Goal: Use online tool/utility: Utilize a website feature to perform a specific function

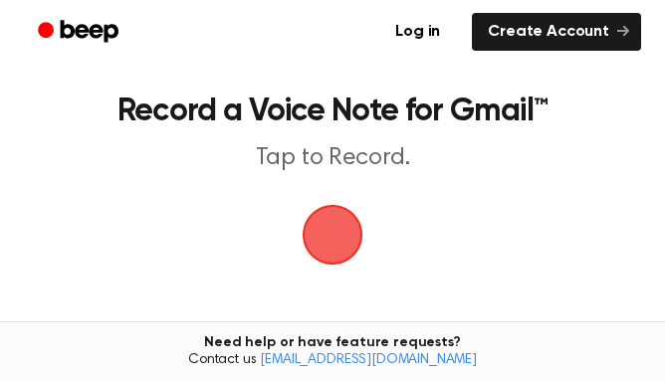
click at [337, 230] on span "button" at bounding box center [333, 235] width 56 height 56
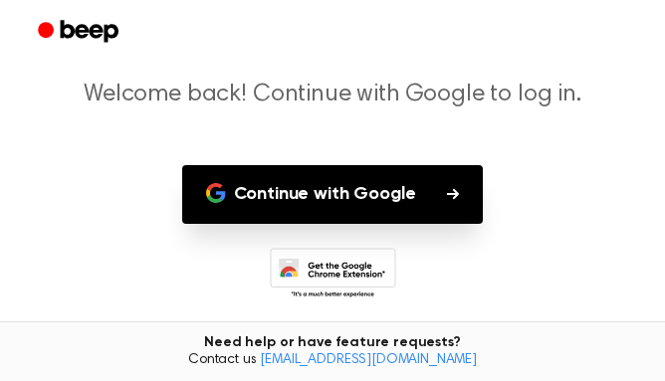
scroll to position [136, 0]
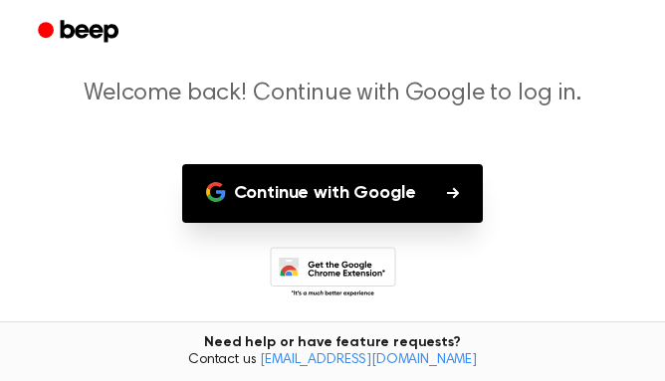
click at [434, 185] on button "Continue with Google" at bounding box center [333, 193] width 302 height 59
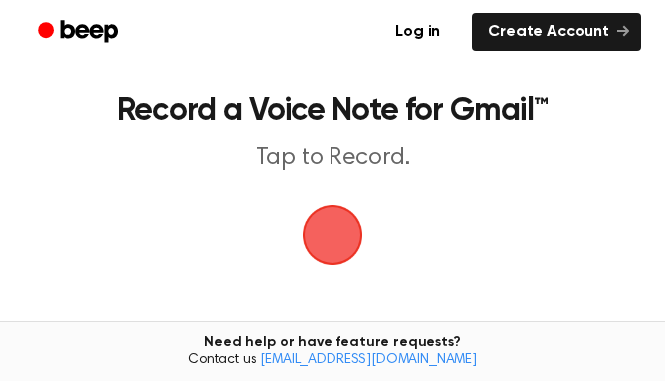
click at [335, 231] on span "button" at bounding box center [333, 235] width 56 height 56
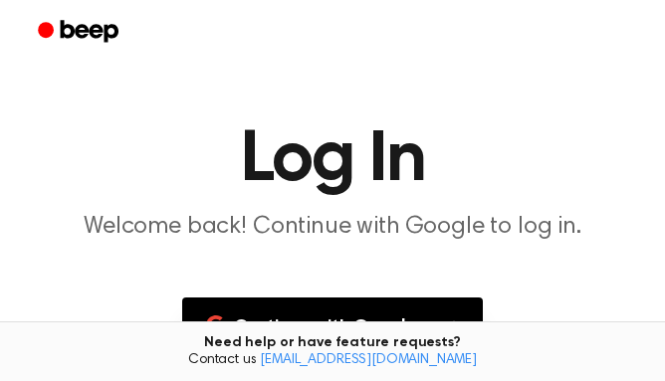
scroll to position [96, 0]
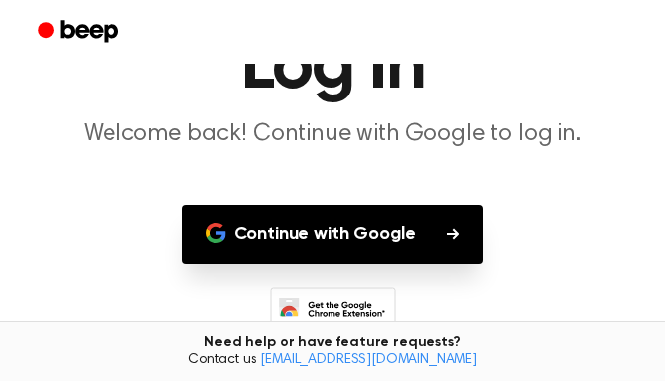
click at [416, 237] on button "Continue with Google" at bounding box center [333, 234] width 302 height 59
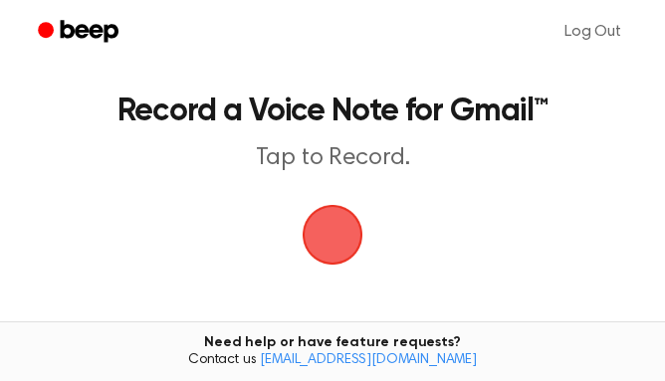
click at [342, 262] on span "button" at bounding box center [333, 235] width 61 height 61
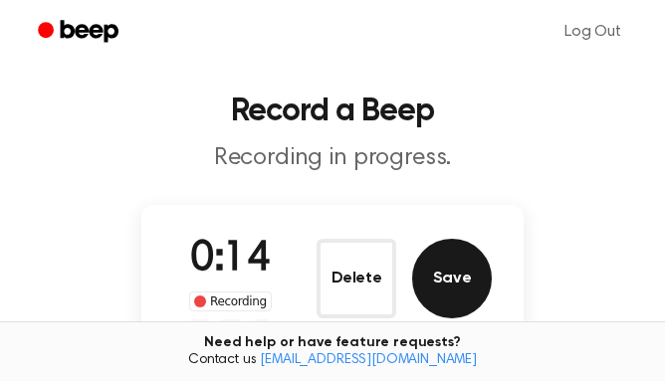
click at [456, 291] on button "Save" at bounding box center [452, 279] width 80 height 80
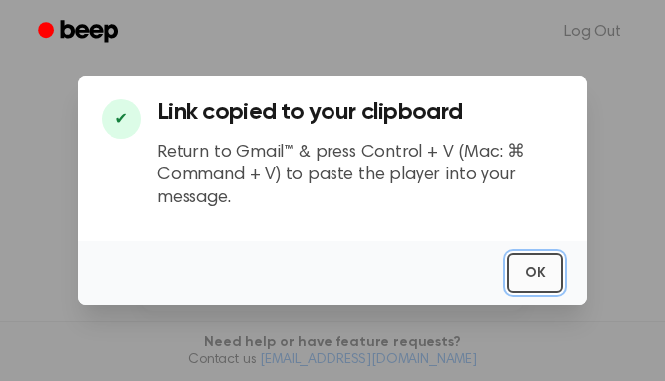
click at [547, 271] on button "OK" at bounding box center [535, 273] width 57 height 41
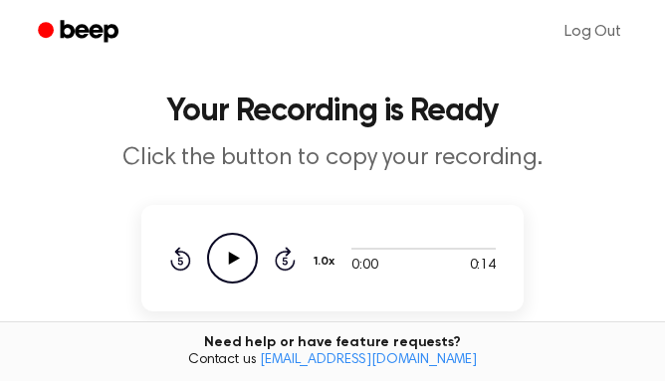
click at [236, 254] on icon "Play Audio" at bounding box center [232, 258] width 51 height 51
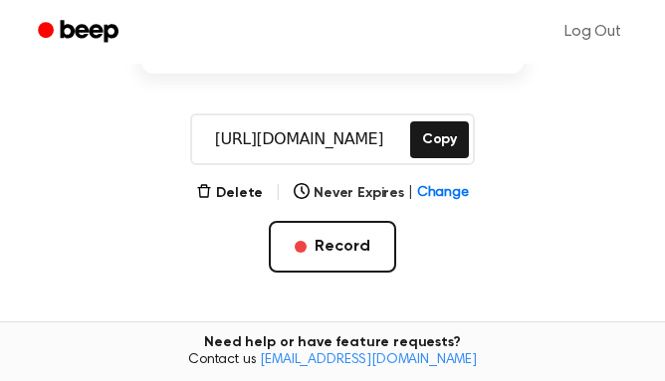
scroll to position [237, 0]
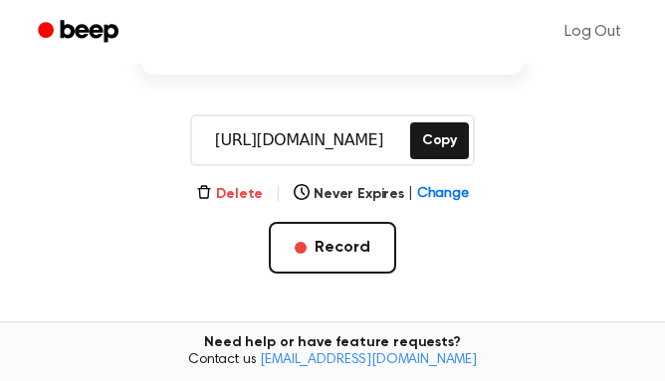
click at [231, 189] on button "Delete" at bounding box center [229, 194] width 67 height 21
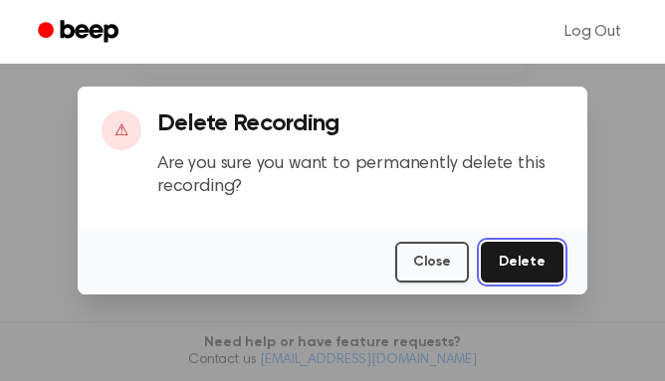
click at [532, 258] on button "Delete" at bounding box center [522, 262] width 83 height 41
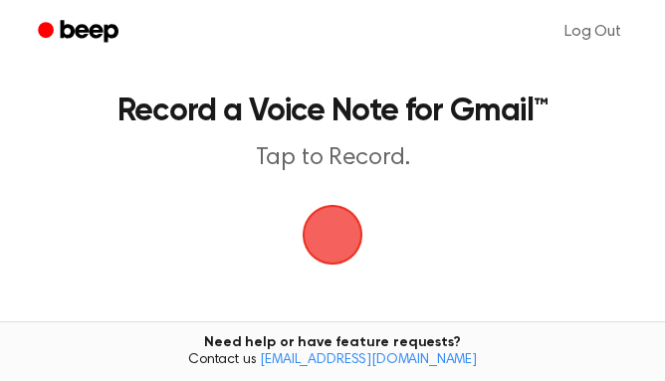
click at [333, 228] on span "button" at bounding box center [333, 235] width 56 height 56
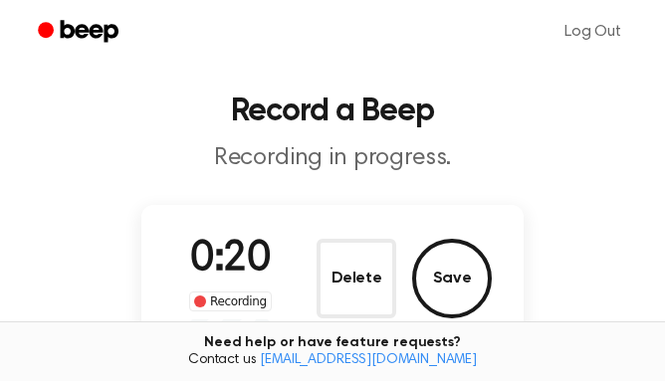
click at [333, 228] on div "0:20 Recording Delete Save" at bounding box center [332, 278] width 382 height 146
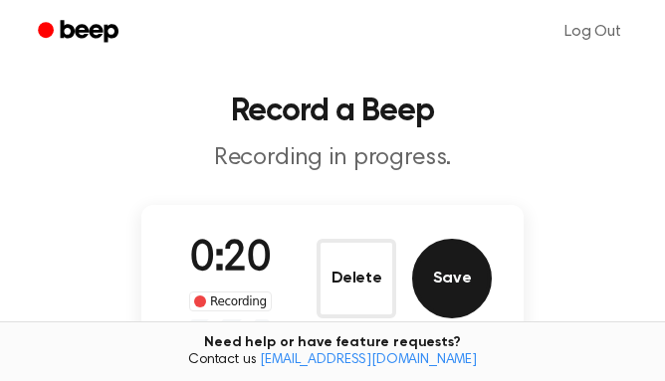
click at [445, 276] on button "Save" at bounding box center [452, 279] width 80 height 80
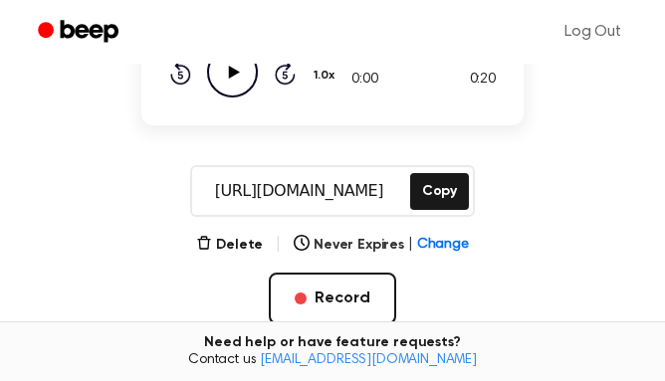
scroll to position [187, 0]
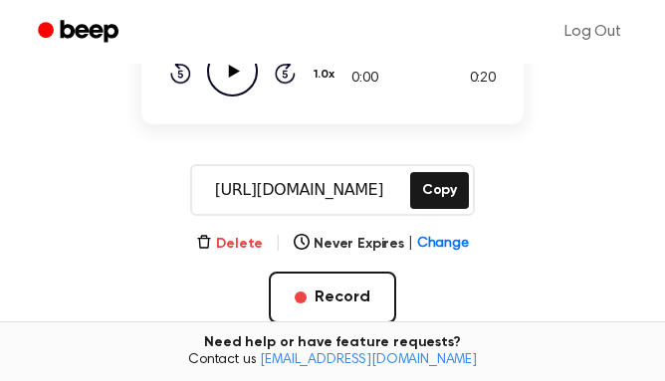
click at [248, 244] on button "Delete" at bounding box center [229, 244] width 67 height 21
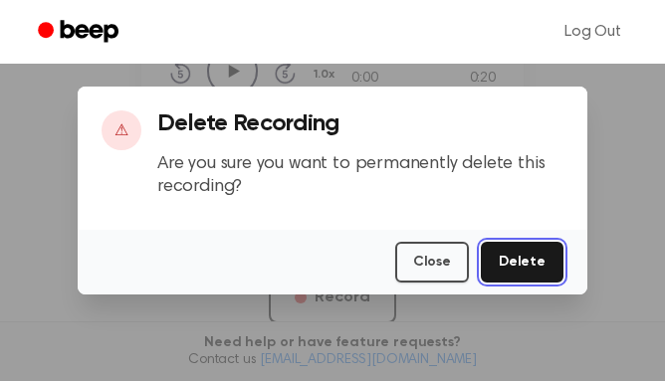
click at [528, 269] on button "Delete" at bounding box center [522, 262] width 83 height 41
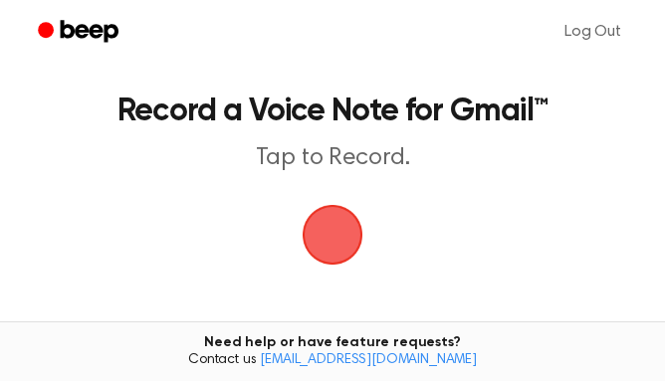
click at [338, 234] on span "button" at bounding box center [333, 235] width 56 height 56
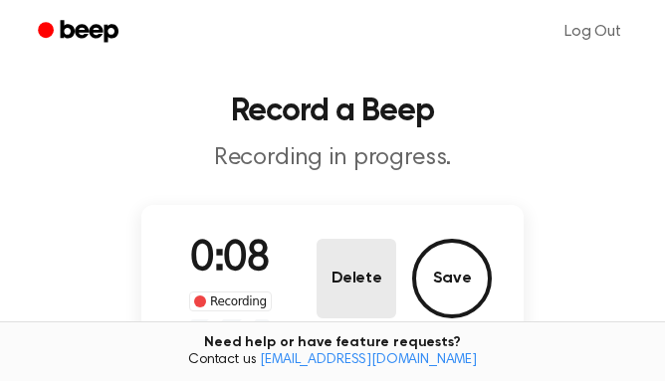
click at [356, 252] on button "Delete" at bounding box center [356, 279] width 80 height 80
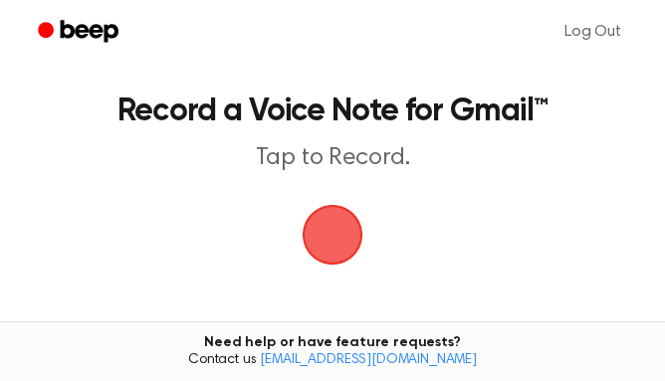
click at [316, 226] on span "button" at bounding box center [333, 235] width 56 height 56
